Goal: Information Seeking & Learning: Learn about a topic

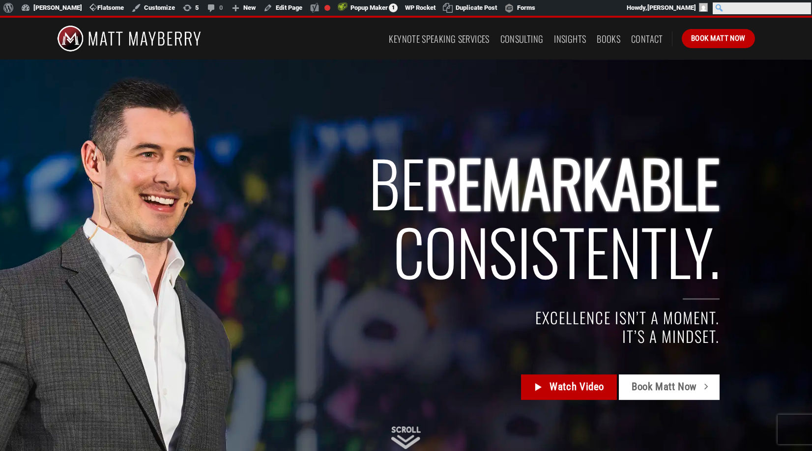
click at [803, 9] on input "Search" at bounding box center [762, 8] width 98 height 12
click at [799, 8] on input "Search" at bounding box center [762, 8] width 98 height 12
type input "culture"
click input "Search" at bounding box center [0, 0] width 0 height 0
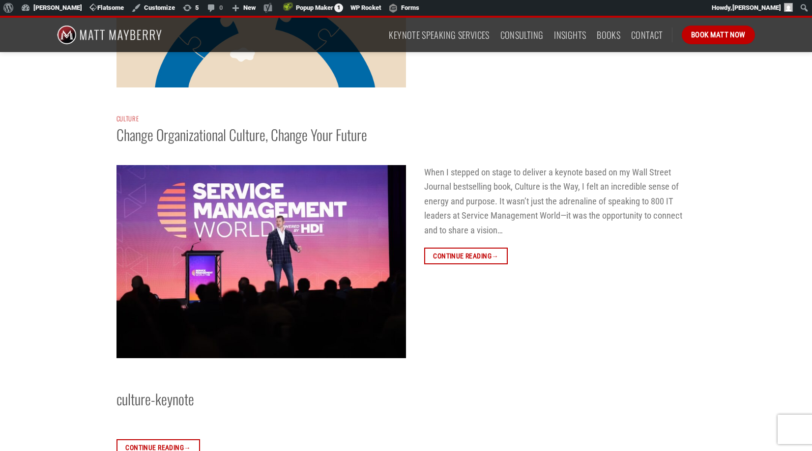
scroll to position [802, 0]
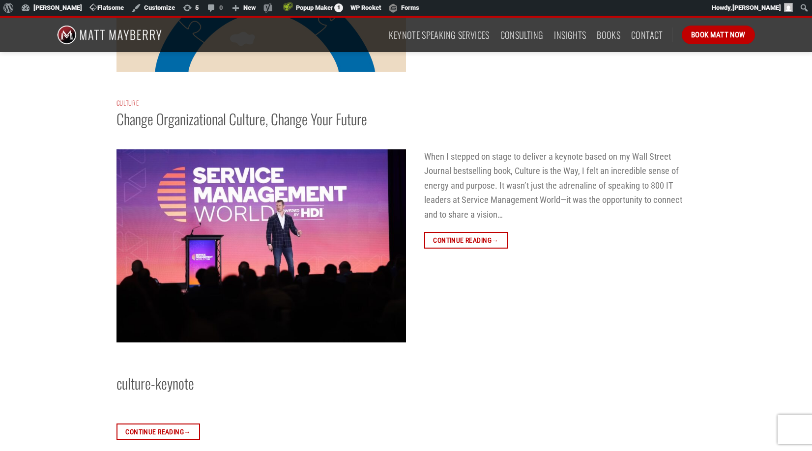
click at [236, 215] on img at bounding box center [261, 245] width 290 height 193
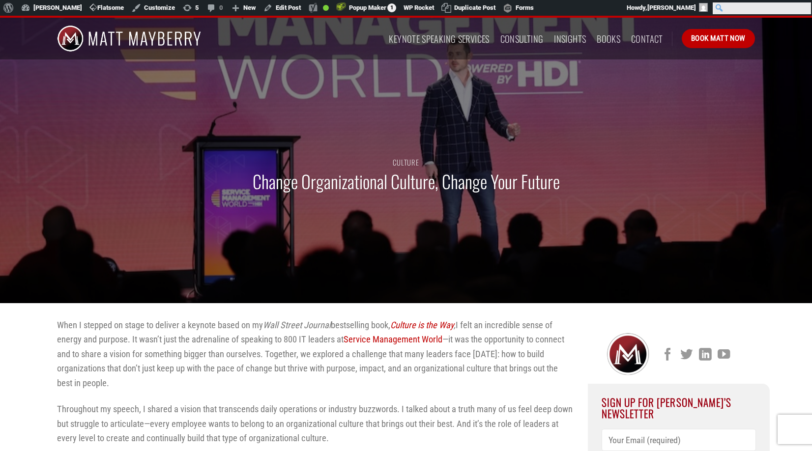
click at [805, 9] on input "Search" at bounding box center [762, 8] width 98 height 12
type input "standards"
click input "Search" at bounding box center [0, 0] width 0 height 0
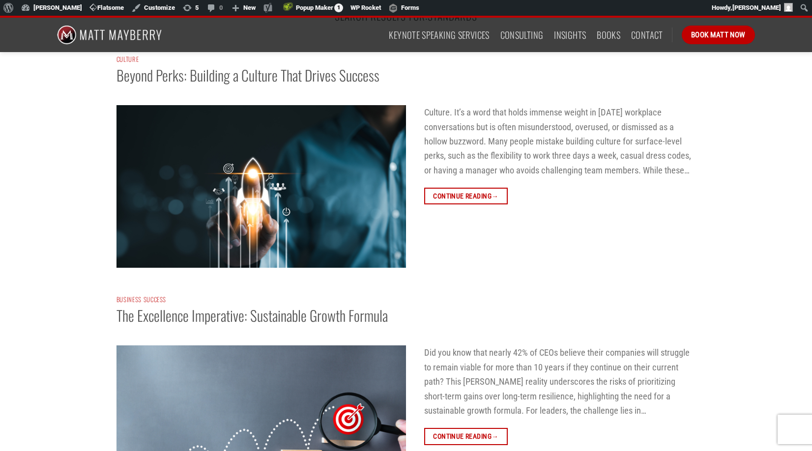
scroll to position [33, 0]
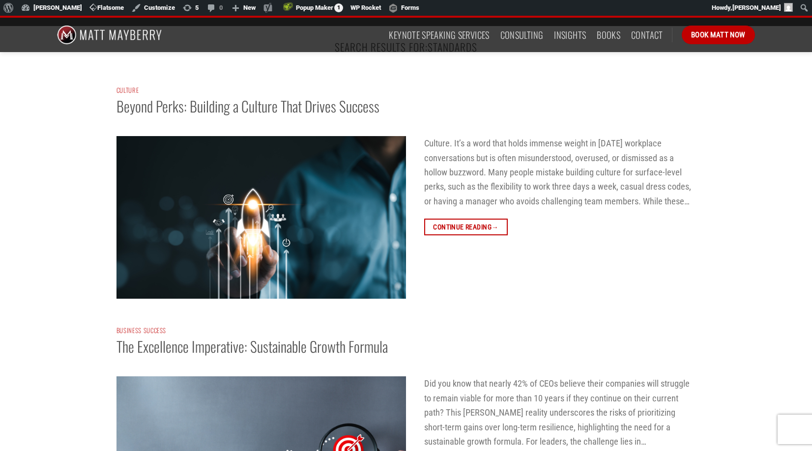
click at [235, 205] on img at bounding box center [261, 217] width 290 height 163
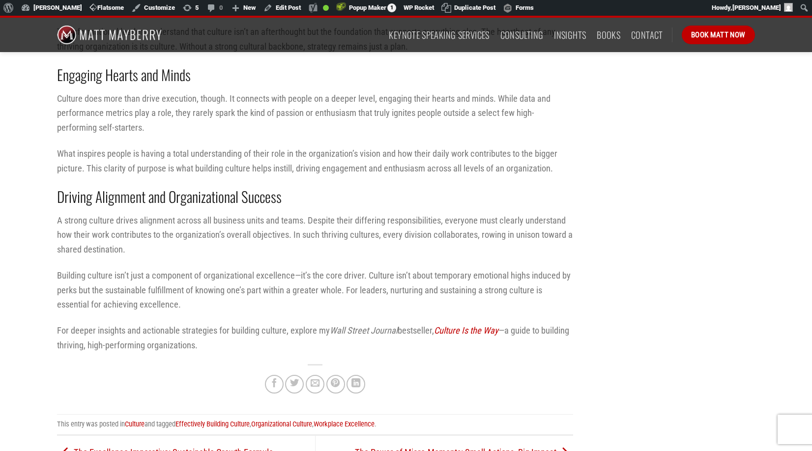
scroll to position [953, 0]
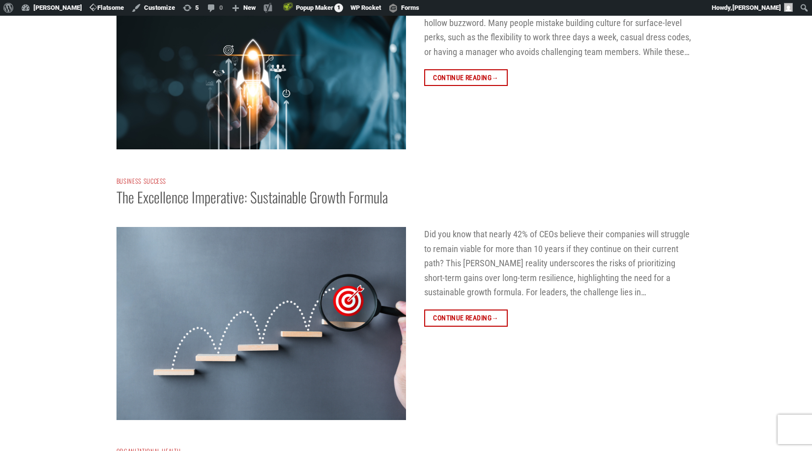
scroll to position [267, 0]
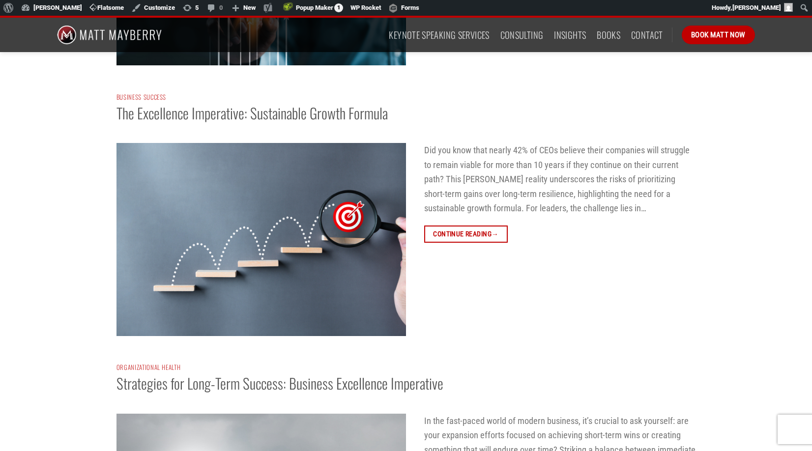
click at [240, 225] on img at bounding box center [261, 239] width 290 height 193
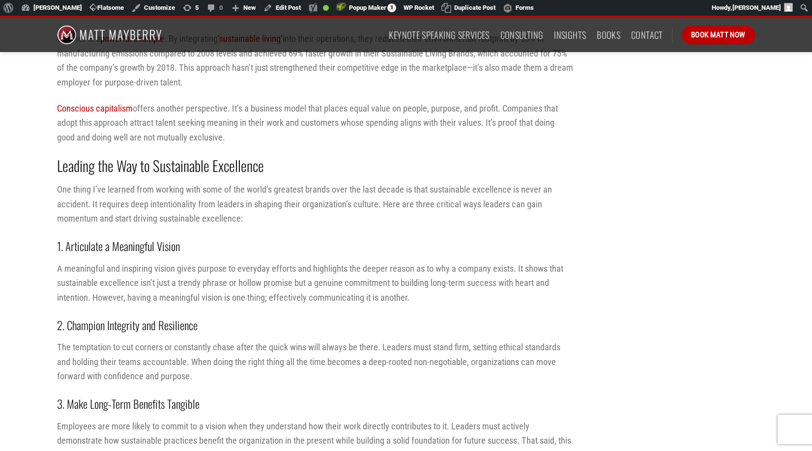
scroll to position [954, 0]
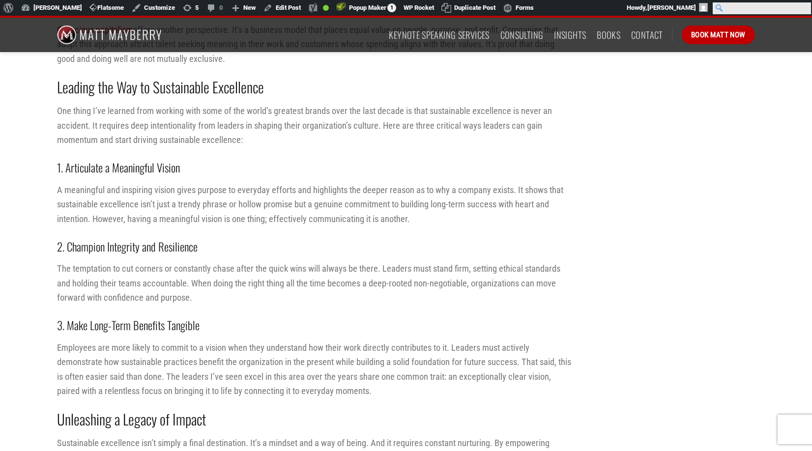
click at [804, 11] on input "Search" at bounding box center [762, 8] width 98 height 12
type input "leadership"
click input "Search" at bounding box center [0, 0] width 0 height 0
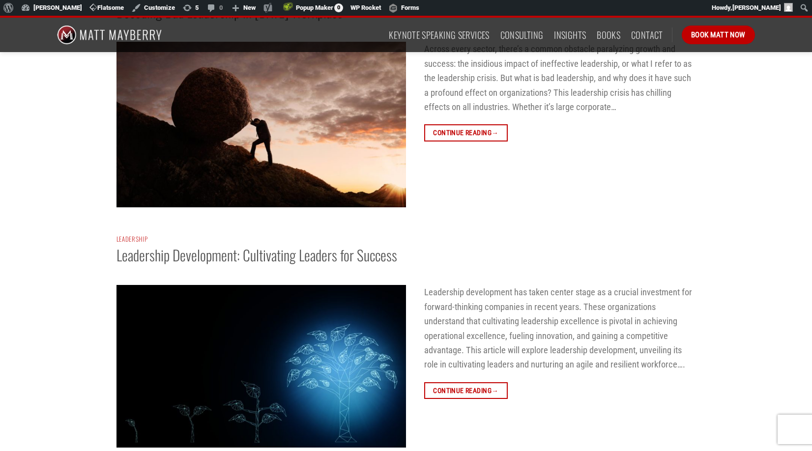
scroll to position [2576, 0]
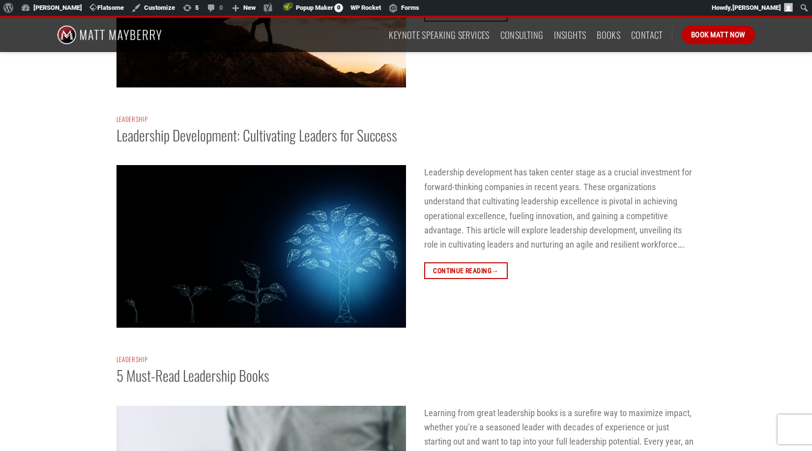
click at [233, 221] on img at bounding box center [261, 246] width 290 height 163
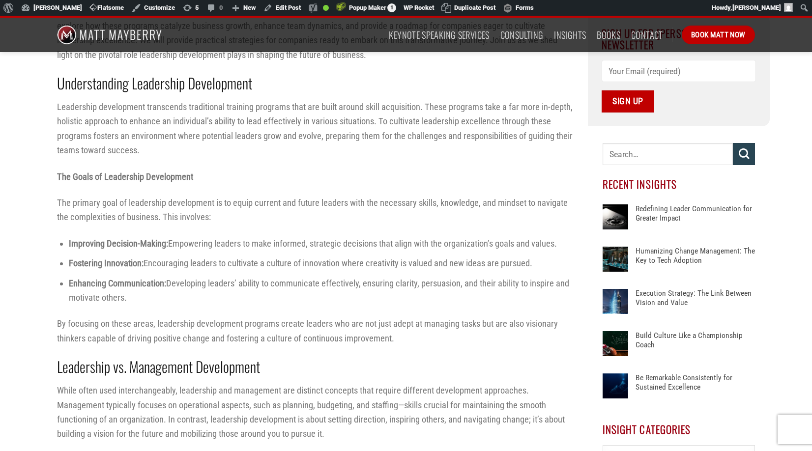
scroll to position [400, 0]
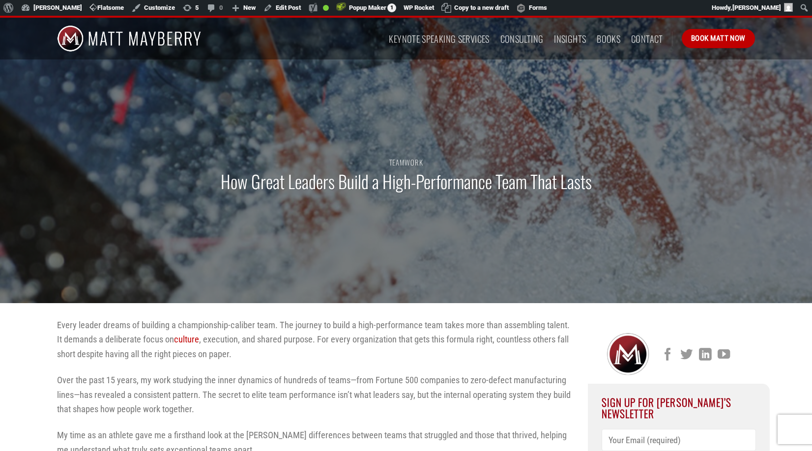
click at [350, 182] on h1 "How Great Leaders Build a High-Performance Team That Lasts" at bounding box center [406, 181] width 371 height 23
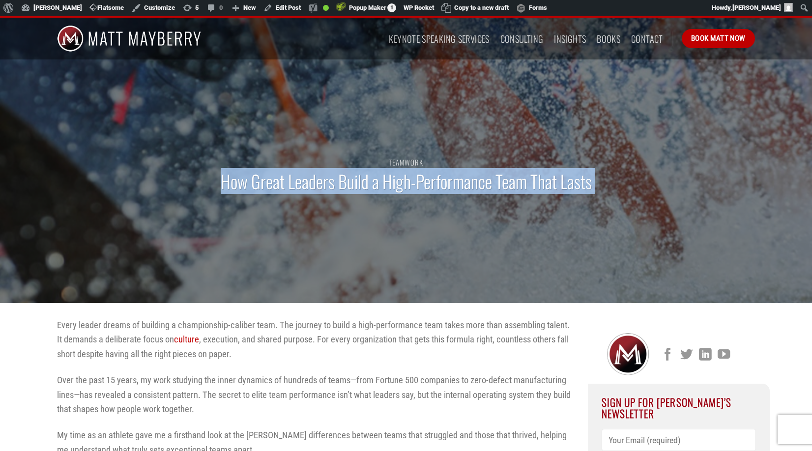
click at [350, 182] on h1 "How Great Leaders Build a High-Performance Team That Lasts" at bounding box center [406, 181] width 371 height 23
copy div "How Great Leaders Build a High-Performance Team That Lasts"
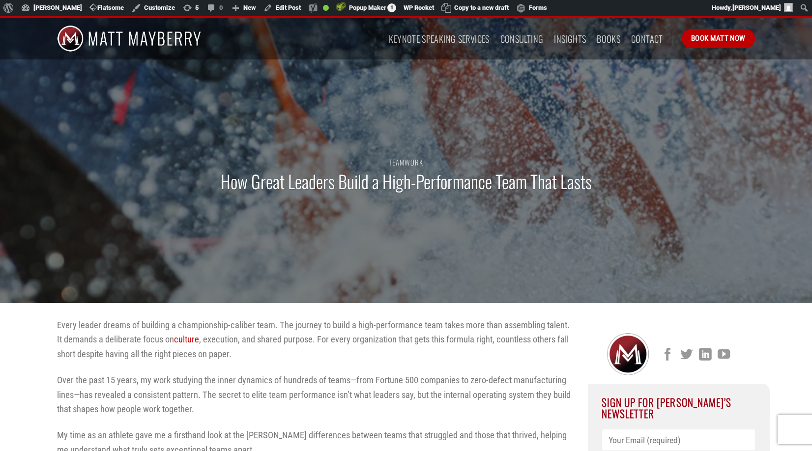
click at [209, 234] on div "Teamwork How Great Leaders Build a High-Performance Team That Lasts" at bounding box center [406, 181] width 713 height 246
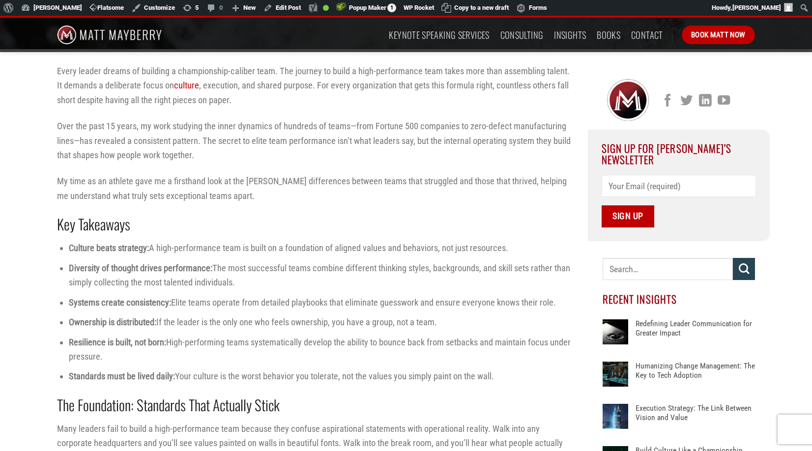
scroll to position [255, 0]
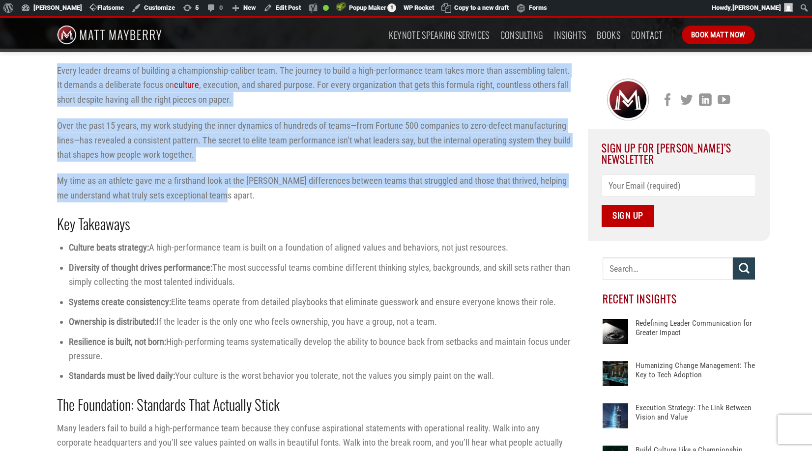
drag, startPoint x: 251, startPoint y: 196, endPoint x: 54, endPoint y: 69, distance: 234.4
copy div "Every leader dreams of building a championship-caliber team. The journey to bui…"
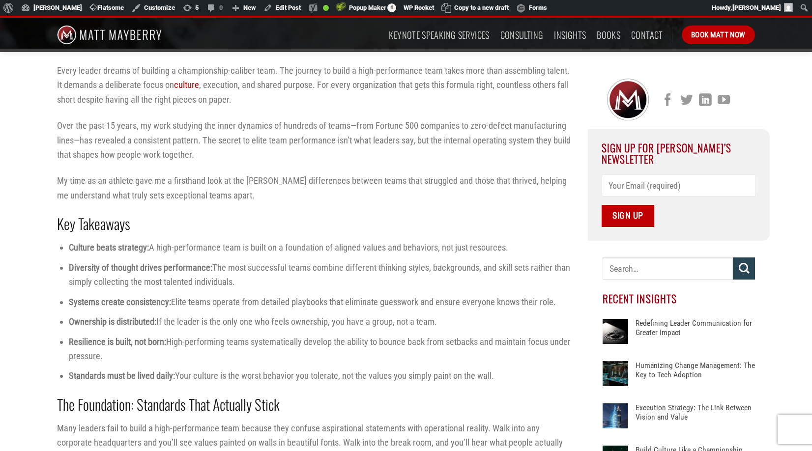
click at [212, 283] on li "Diversity of thought drives performance: The most successful teams combine diff…" at bounding box center [321, 275] width 504 height 29
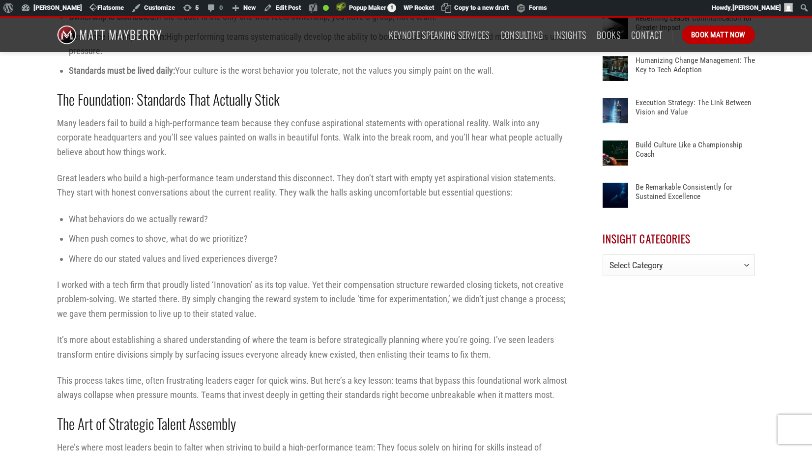
scroll to position [552, 0]
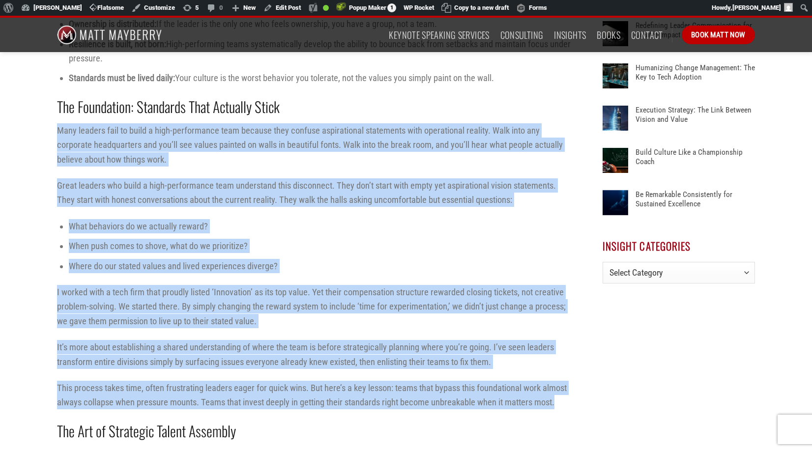
drag, startPoint x: 556, startPoint y: 404, endPoint x: 56, endPoint y: 131, distance: 570.6
copy div "Many leaders fail to build a high-performance team because they confuse aspirat…"
click at [280, 221] on li "What behaviors do we actually reward?" at bounding box center [321, 226] width 504 height 14
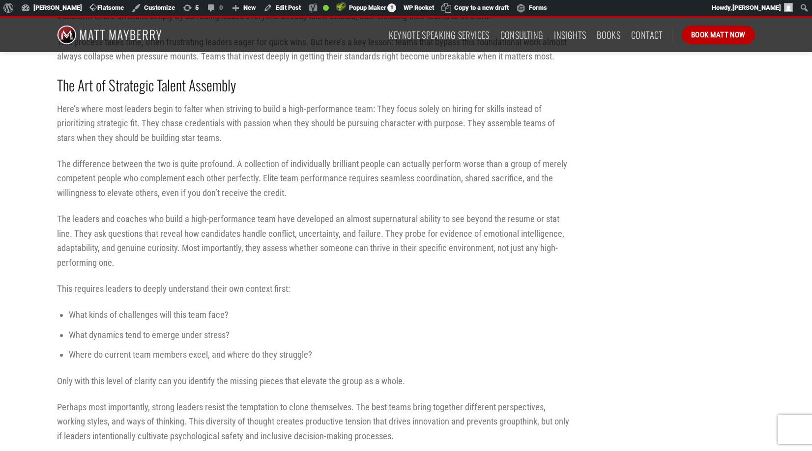
scroll to position [910, 0]
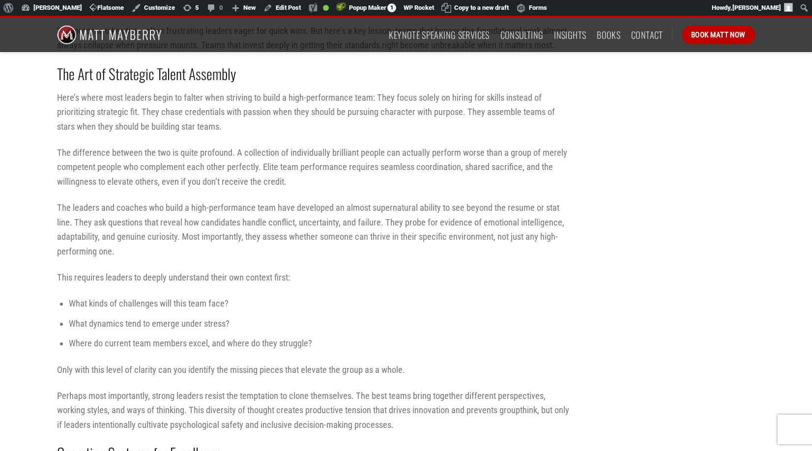
click at [115, 251] on p "The leaders and coaches who build a high-performance team have developed an alm…" at bounding box center [315, 230] width 516 height 58
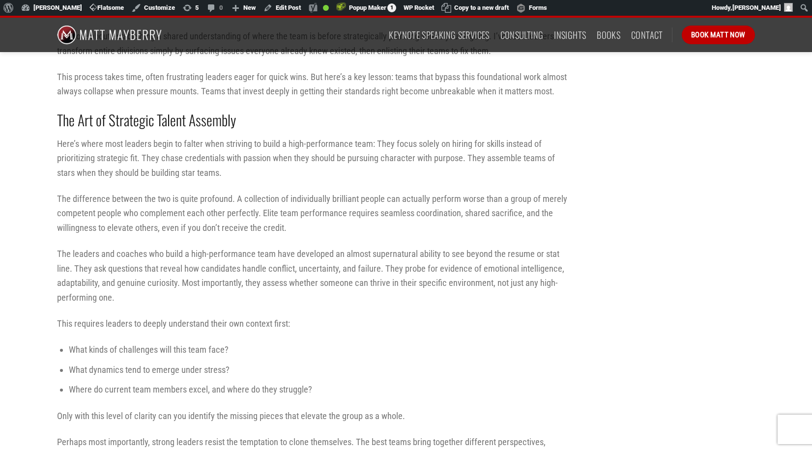
scroll to position [864, 0]
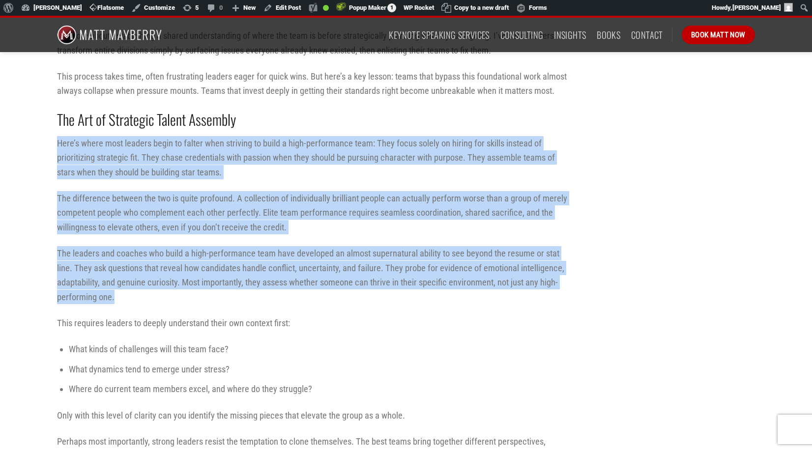
drag, startPoint x: 119, startPoint y: 298, endPoint x: 58, endPoint y: 145, distance: 165.0
copy div "Here’s where most leaders begin to falter when striving to build a high-perform…"
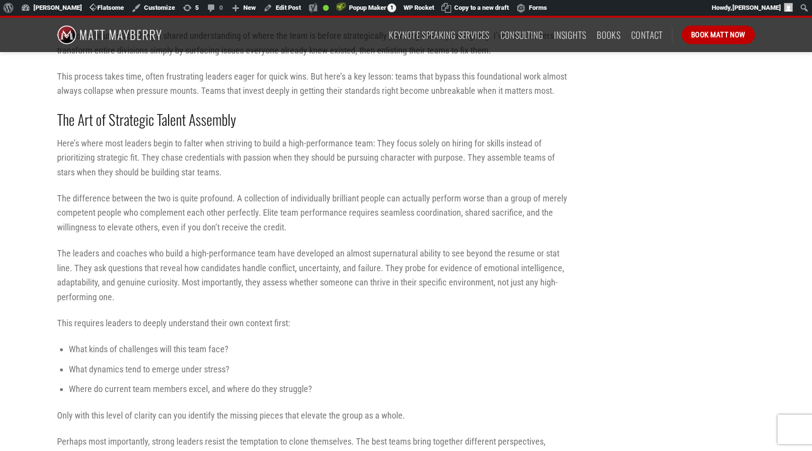
click at [170, 258] on p "The leaders and coaches who build a high-performance team have developed an alm…" at bounding box center [315, 275] width 516 height 58
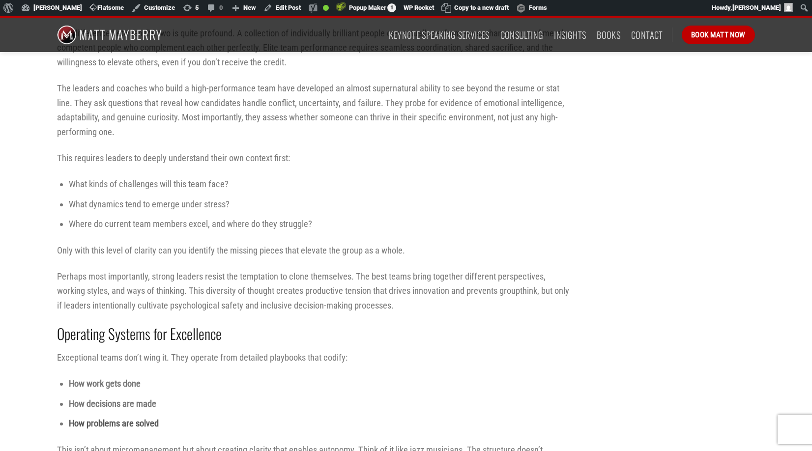
scroll to position [1030, 0]
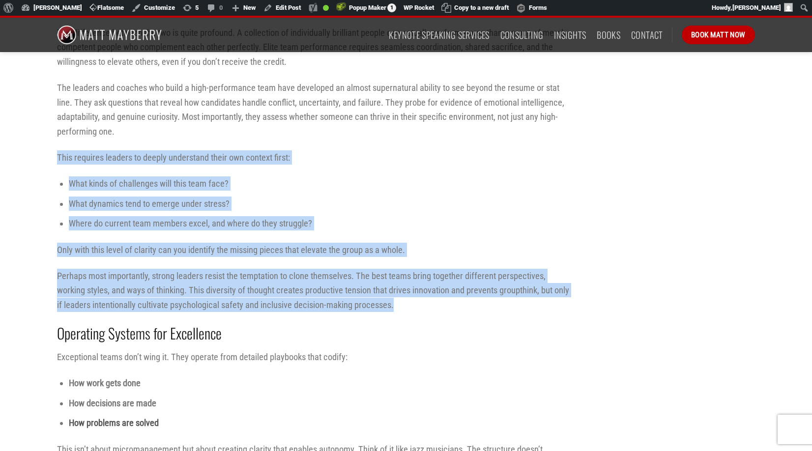
drag, startPoint x: 397, startPoint y: 309, endPoint x: 54, endPoint y: 159, distance: 374.4
copy div "This requires leaders to deeply understand their own context first: What kinds …"
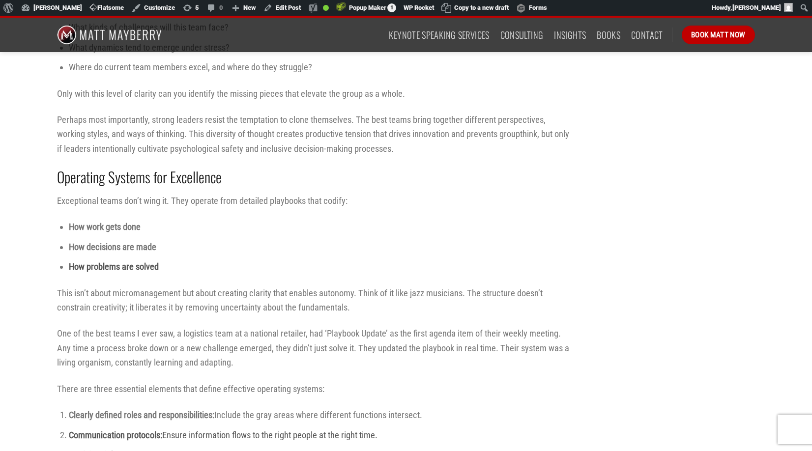
scroll to position [1187, 0]
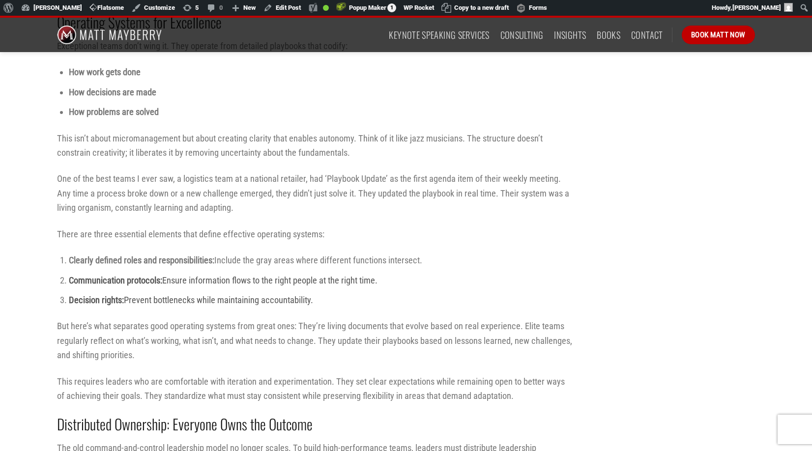
scroll to position [1290, 0]
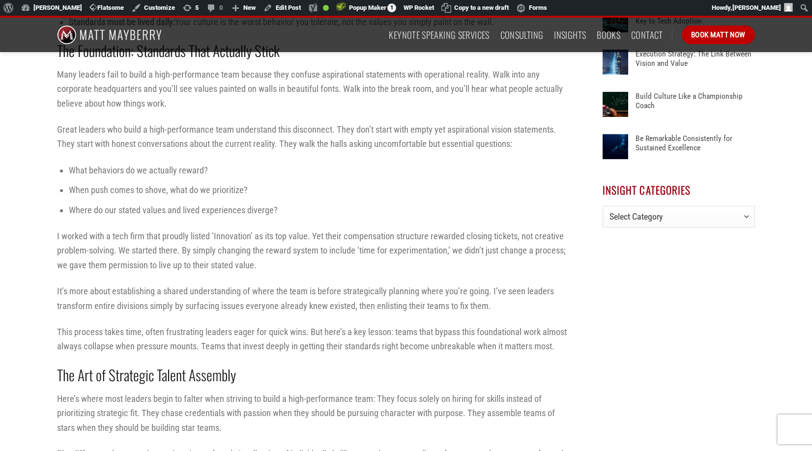
scroll to position [568, 0]
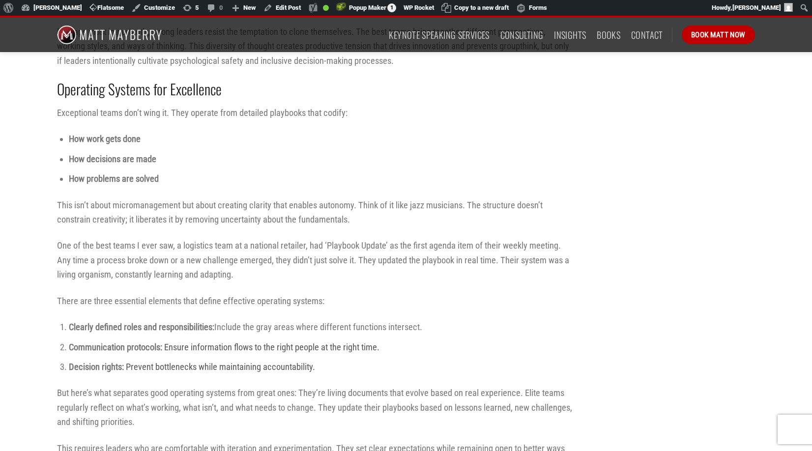
scroll to position [1283, 0]
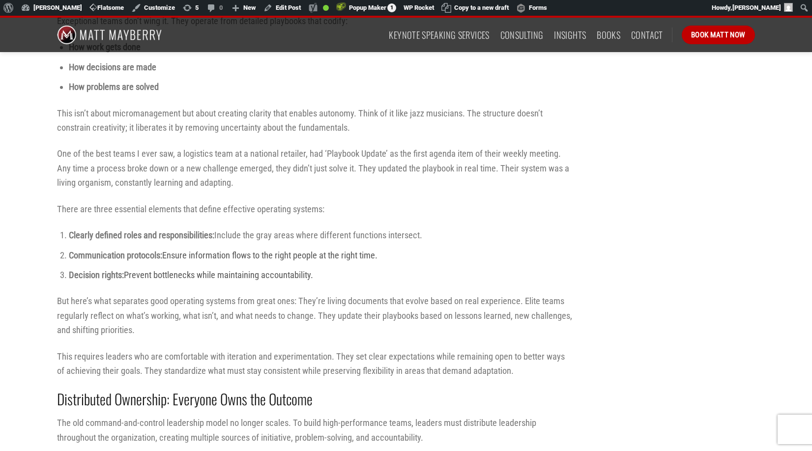
scroll to position [1363, 0]
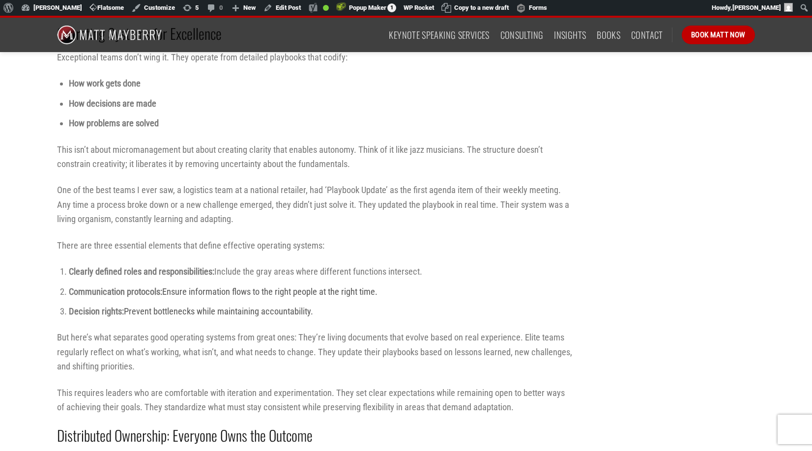
scroll to position [1331, 0]
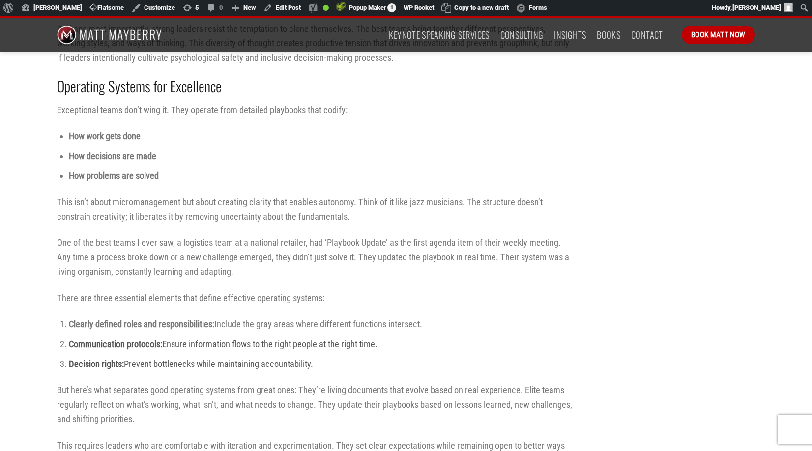
scroll to position [1278, 0]
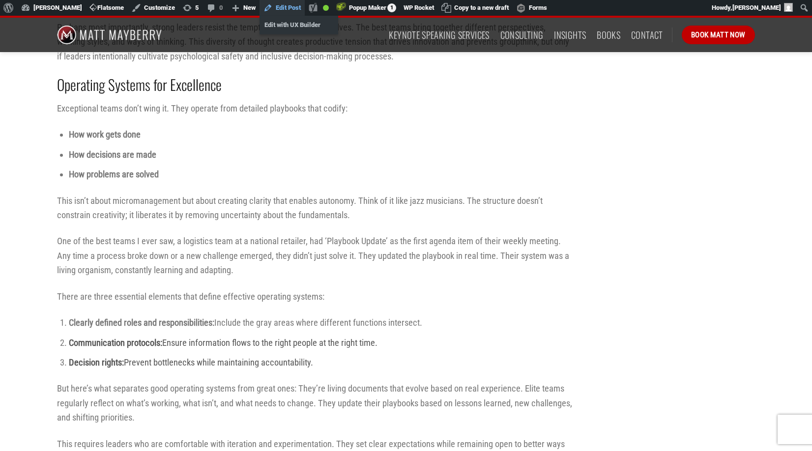
click at [287, 8] on link "Edit Post" at bounding box center [282, 8] width 45 height 16
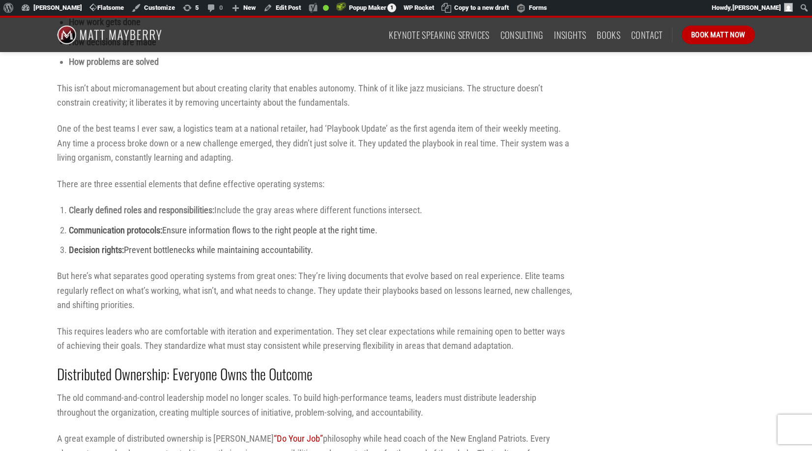
scroll to position [1398, 0]
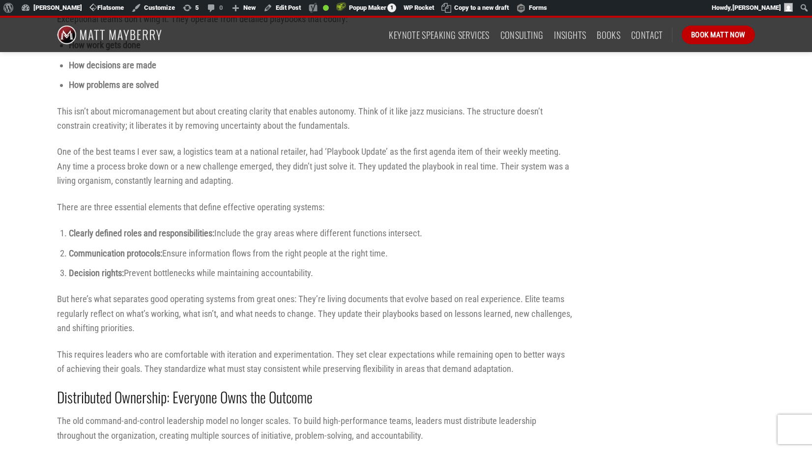
scroll to position [1375, 0]
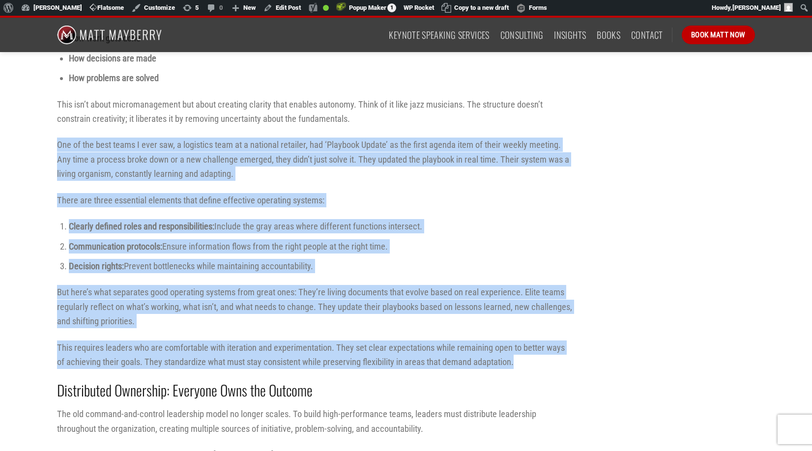
drag, startPoint x: 522, startPoint y: 363, endPoint x: 55, endPoint y: 149, distance: 513.6
click at [55, 149] on div "Every leader dreams of building a championship-caliber team. The journey to bui…" at bounding box center [315, 339] width 546 height 2792
copy div "Lor ip dol sita conse A elit sed, d eiusmodte inci ut l etdolore magnaali, eni …"
